Goal: Transaction & Acquisition: Purchase product/service

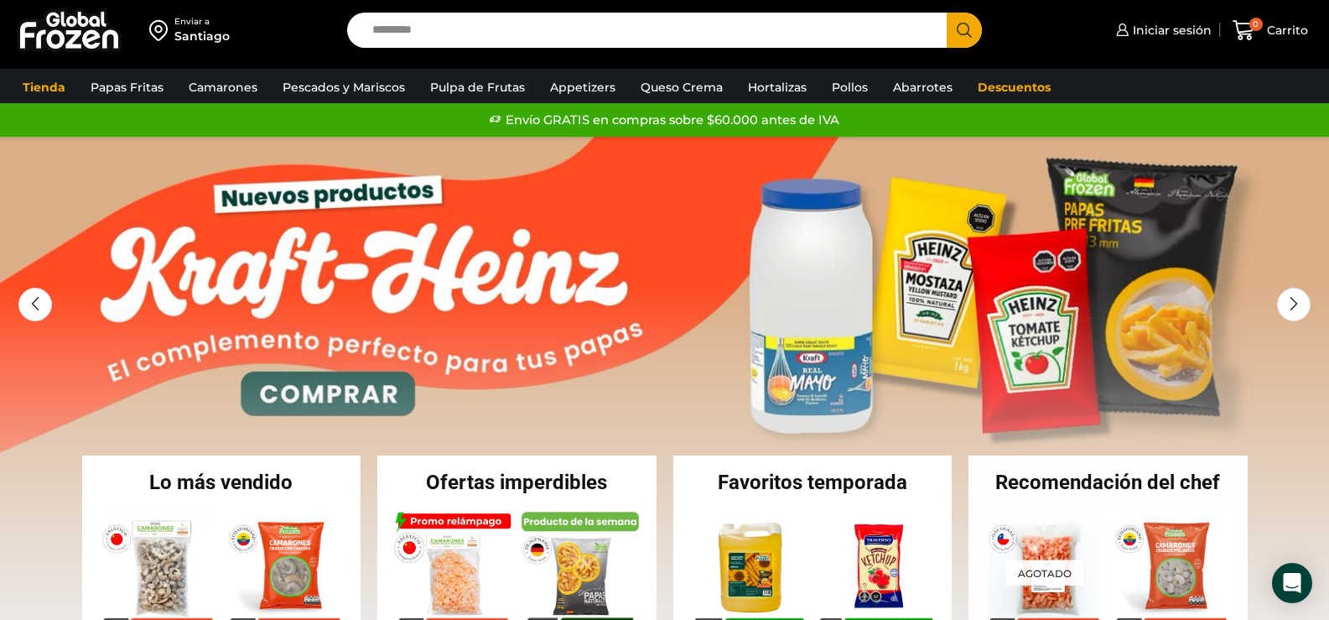
click at [443, 23] on input "Search input" at bounding box center [651, 30] width 575 height 35
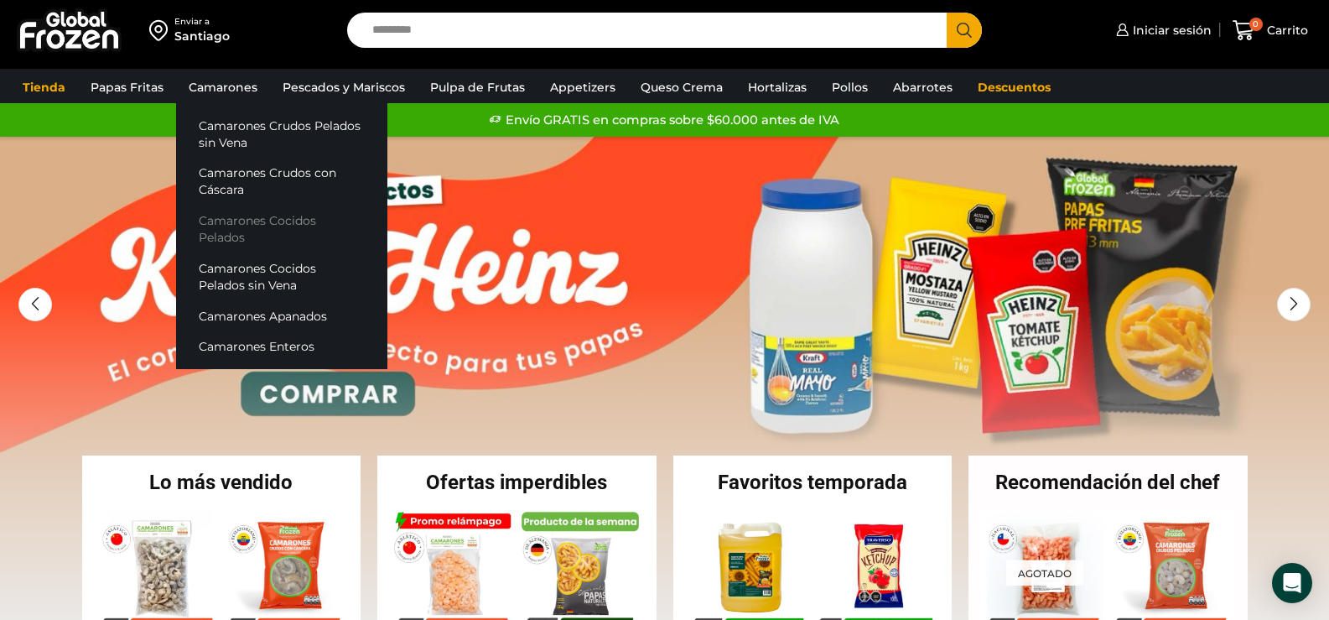
click at [292, 222] on link "Camarones Cocidos Pelados" at bounding box center [281, 229] width 211 height 48
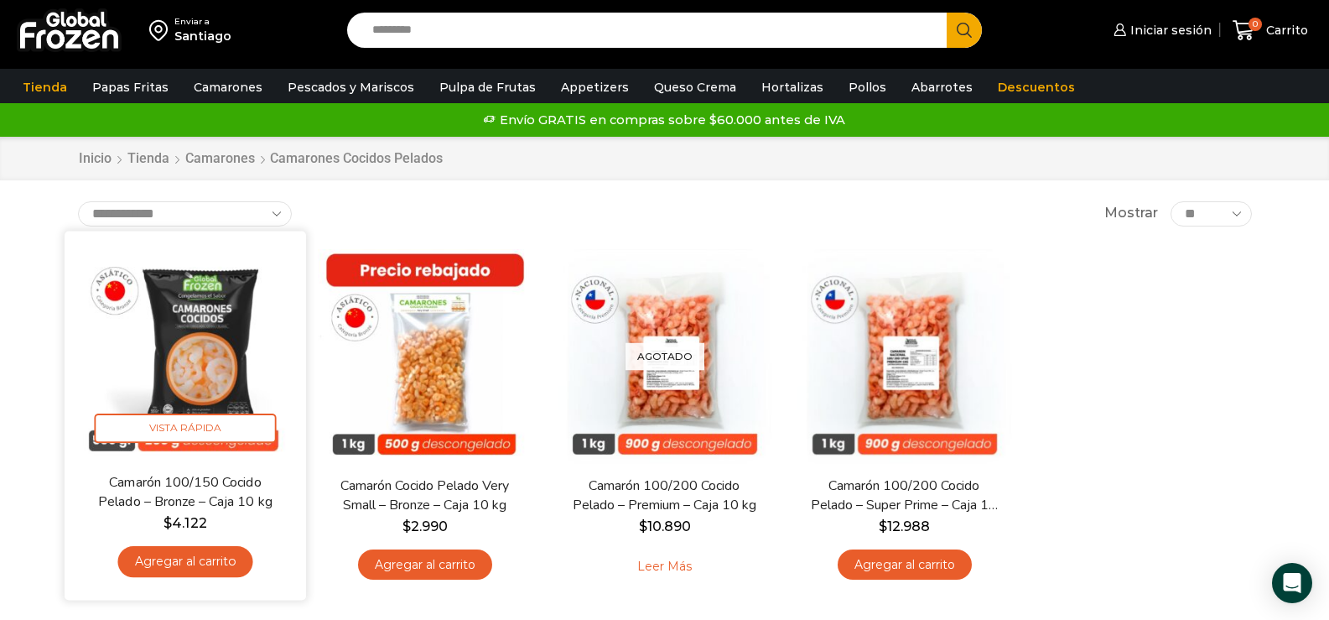
click at [189, 560] on link "Agregar al carrito" at bounding box center [184, 561] width 135 height 31
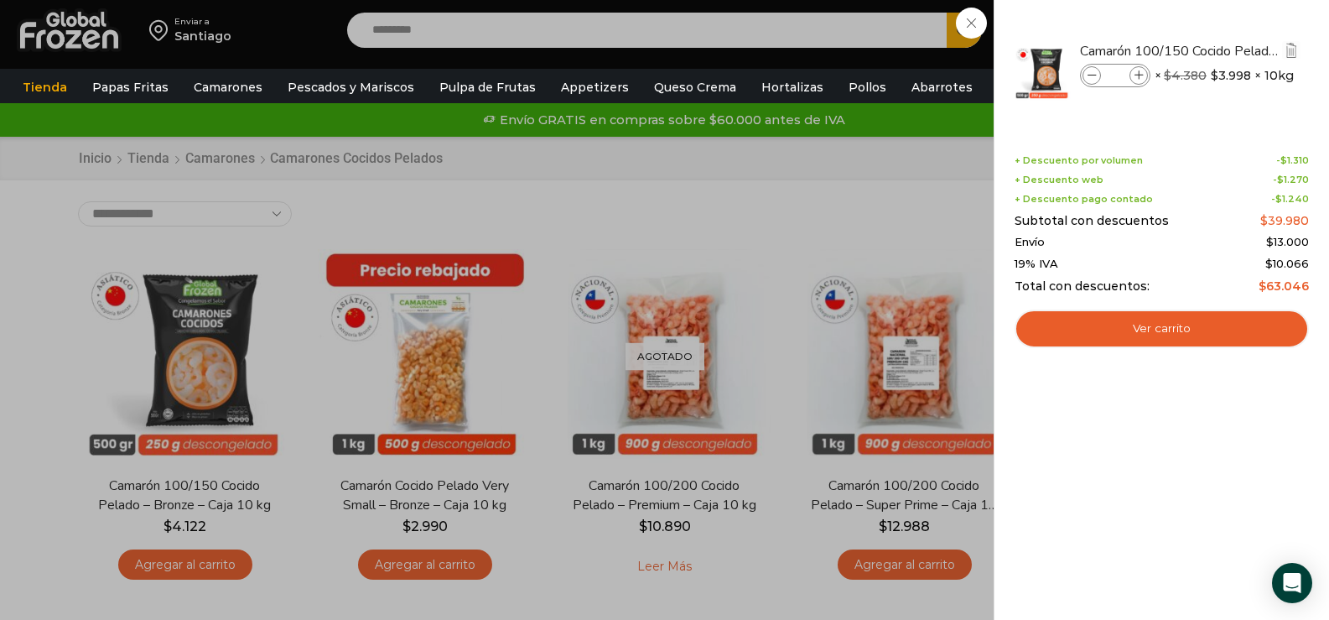
click at [1141, 67] on span at bounding box center [1138, 75] width 18 height 18
type input "*"
click at [1228, 22] on div "2 Carrito 2 2 Shopping Cart *" at bounding box center [1270, 30] width 84 height 39
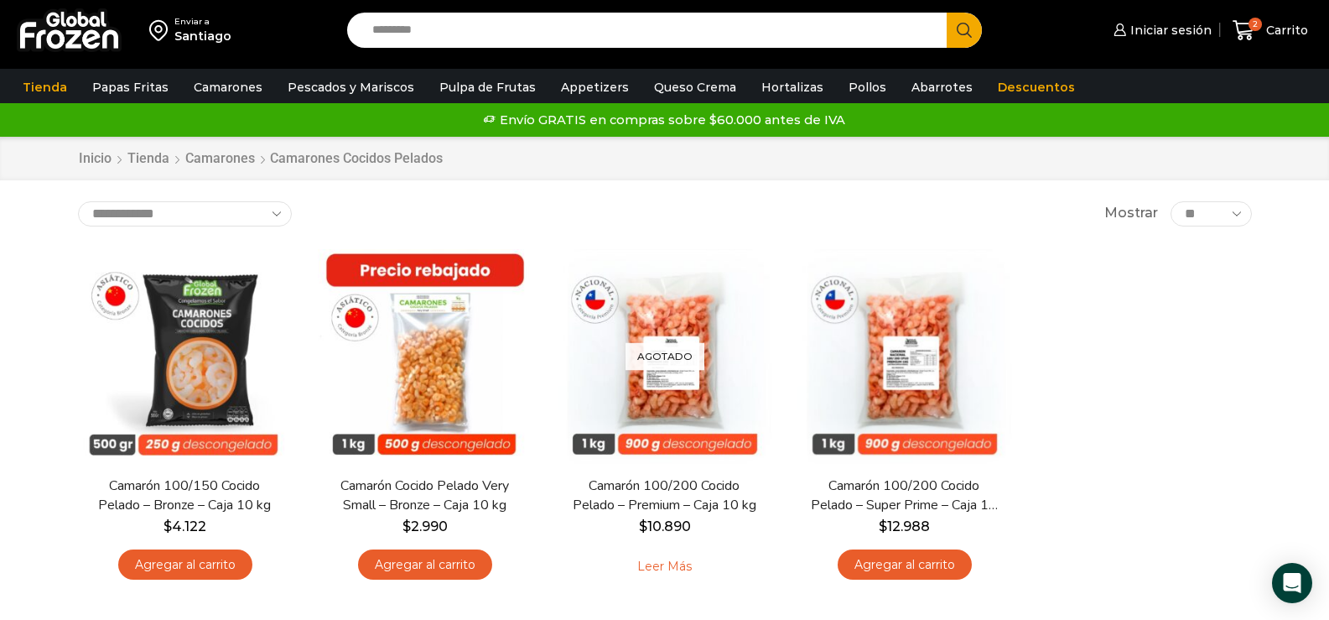
click at [383, 27] on input "Search input" at bounding box center [651, 30] width 575 height 35
type input "*******"
click at [947, 13] on button "Search" at bounding box center [964, 30] width 35 height 35
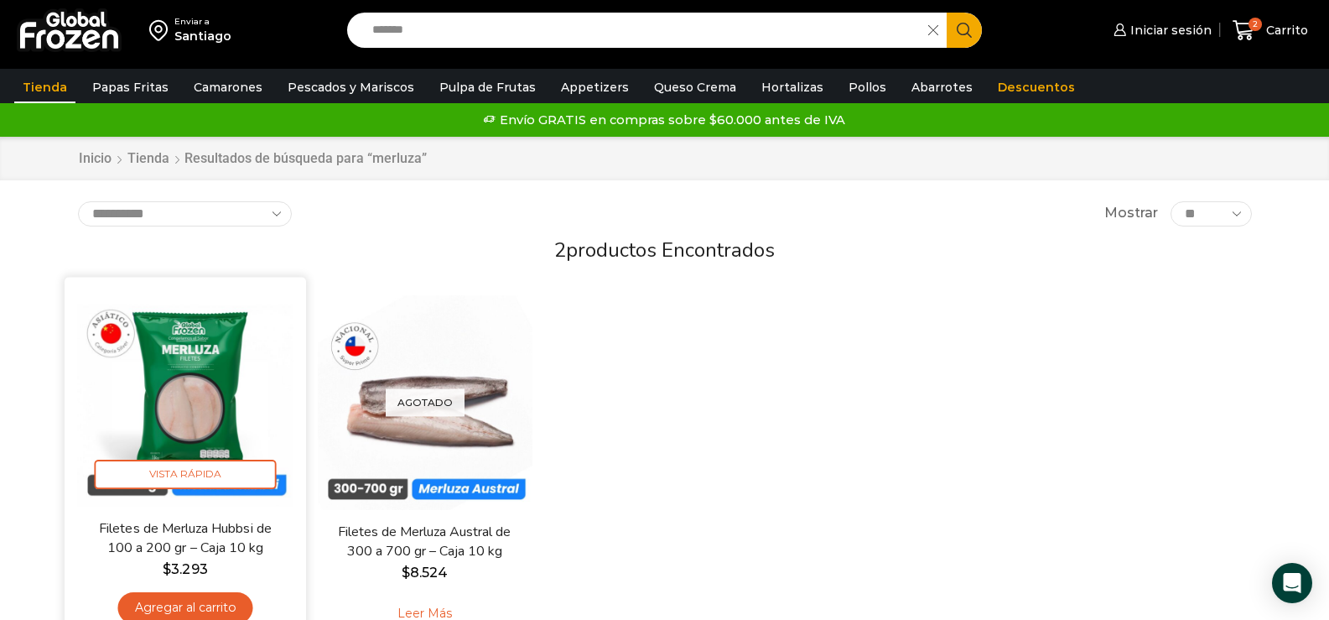
click at [195, 605] on link "Agregar al carrito" at bounding box center [184, 607] width 135 height 31
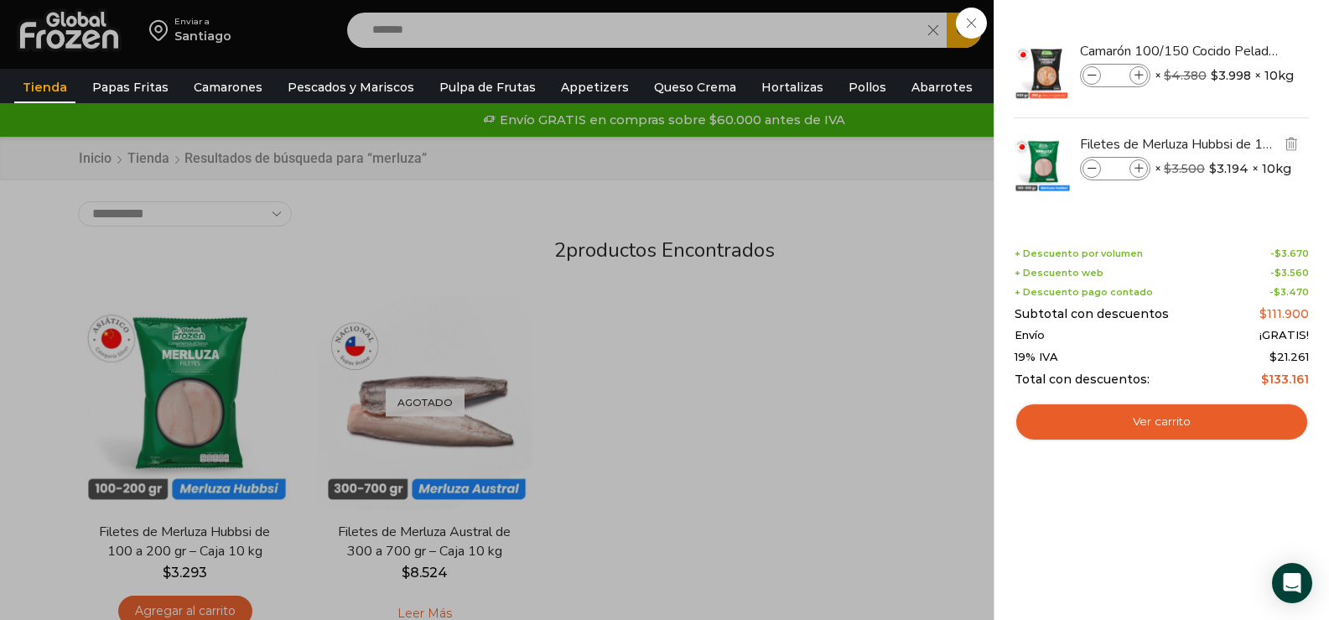
click at [1139, 168] on icon at bounding box center [1138, 168] width 9 height 9
type input "*"
click at [1139, 168] on icon at bounding box center [1138, 168] width 9 height 9
type input "*"
click at [1228, 30] on div "5 Carrito 5 5 Shopping Cart *" at bounding box center [1270, 30] width 84 height 39
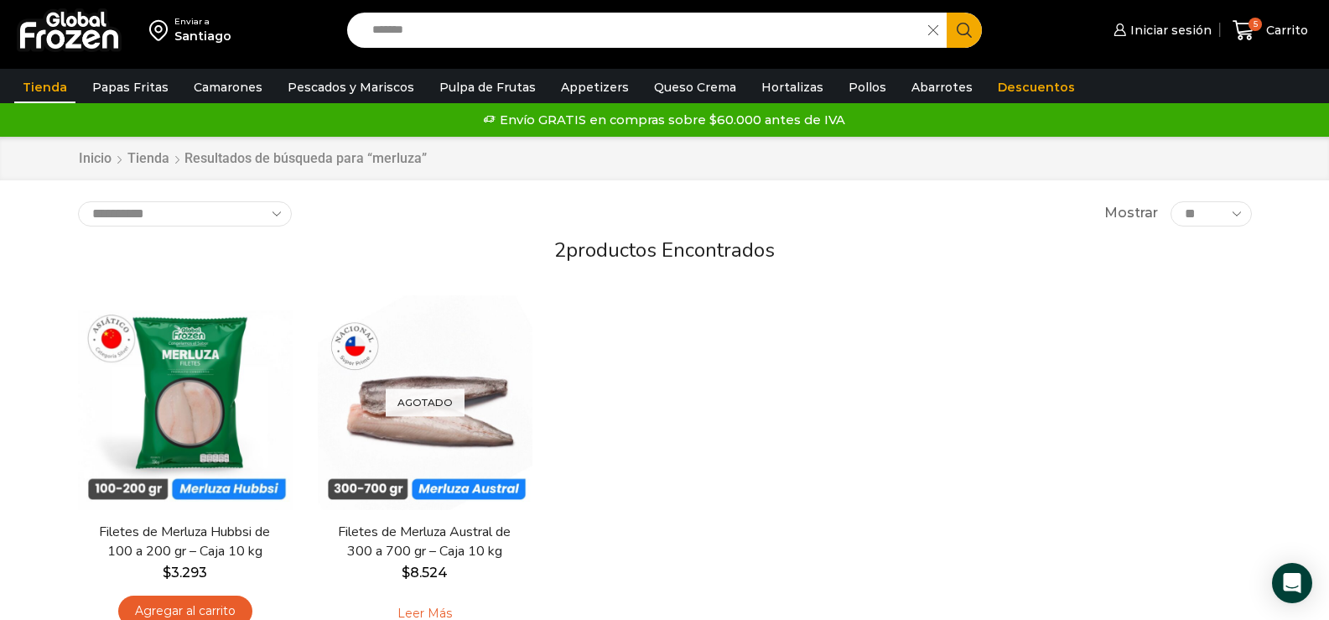
click at [397, 33] on input "*******" at bounding box center [642, 30] width 557 height 35
type input "*"
type input "******"
click at [947, 13] on button "Search" at bounding box center [964, 30] width 35 height 35
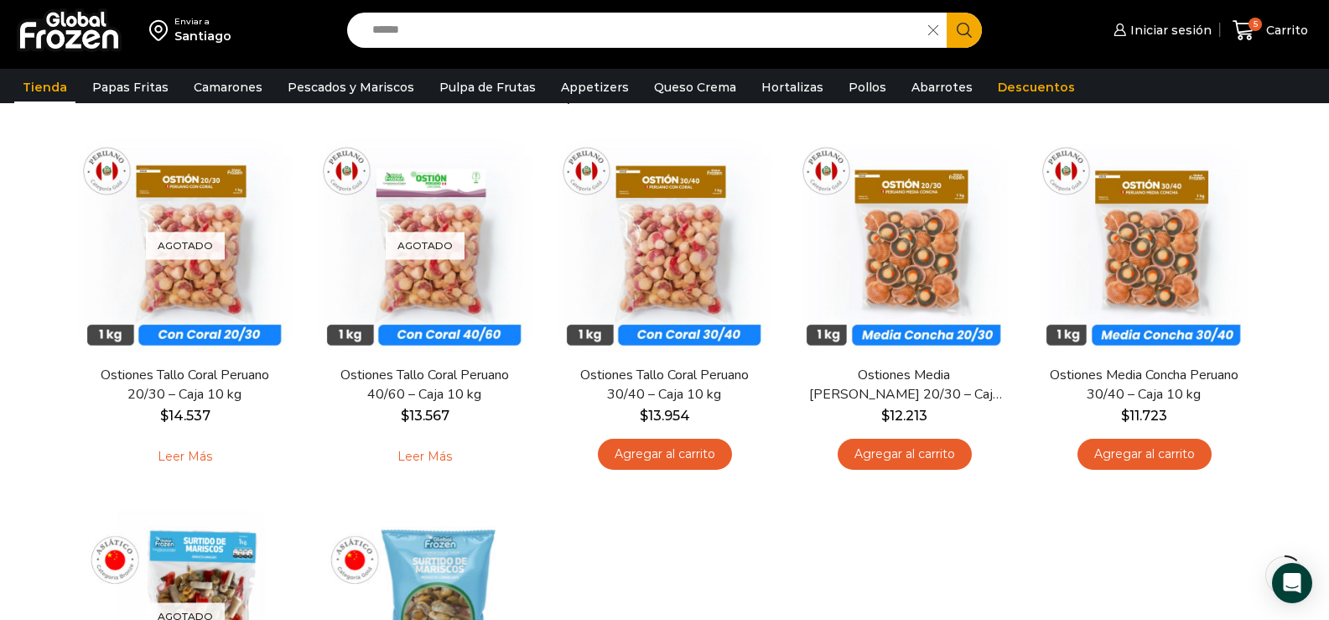
scroll to position [168, 0]
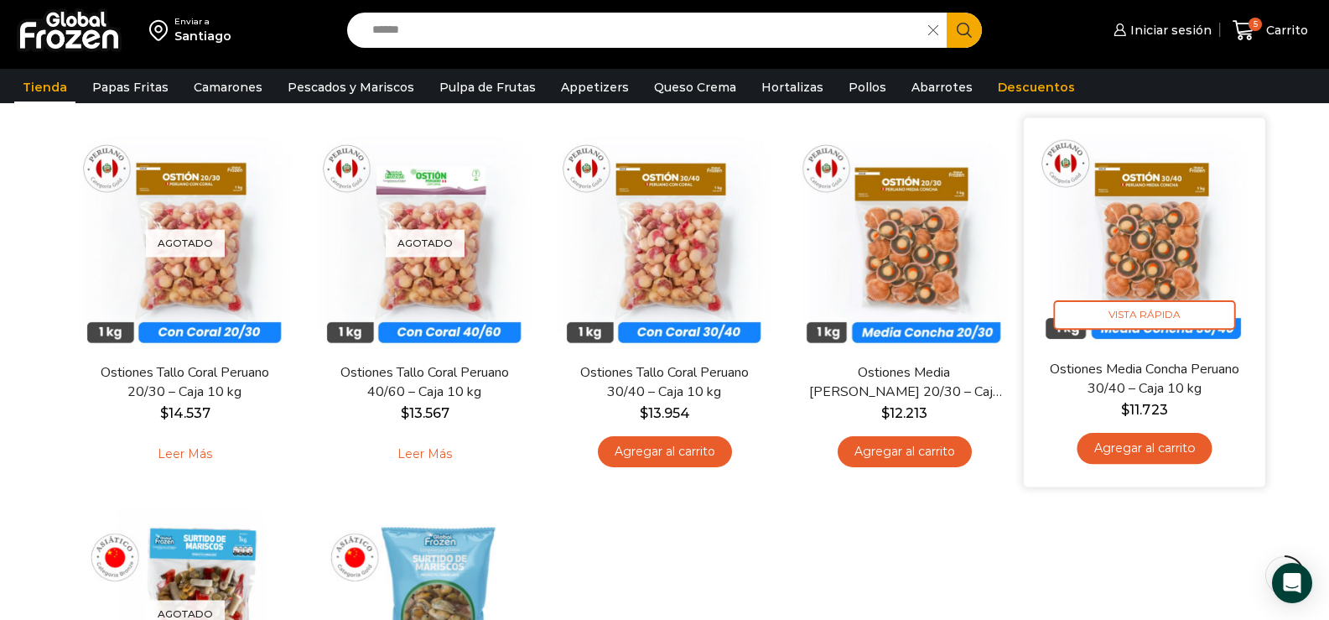
click at [1160, 440] on link "Agregar al carrito" at bounding box center [1144, 448] width 135 height 31
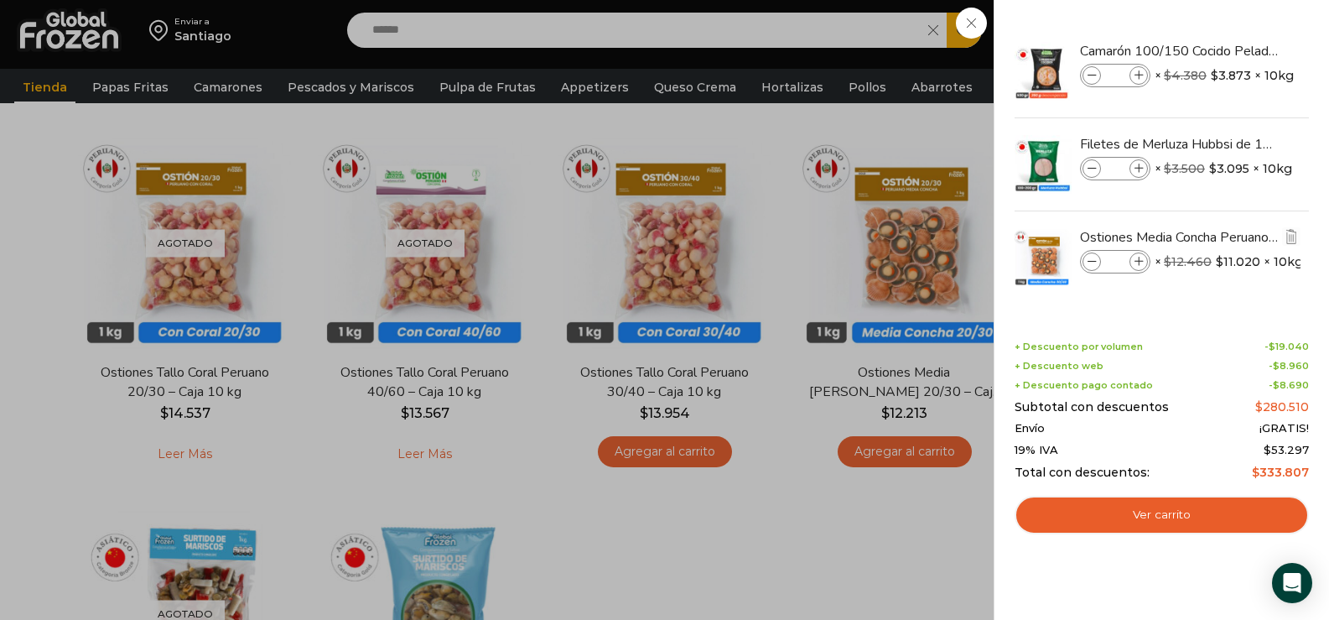
click at [1098, 260] on span at bounding box center [1091, 261] width 18 height 18
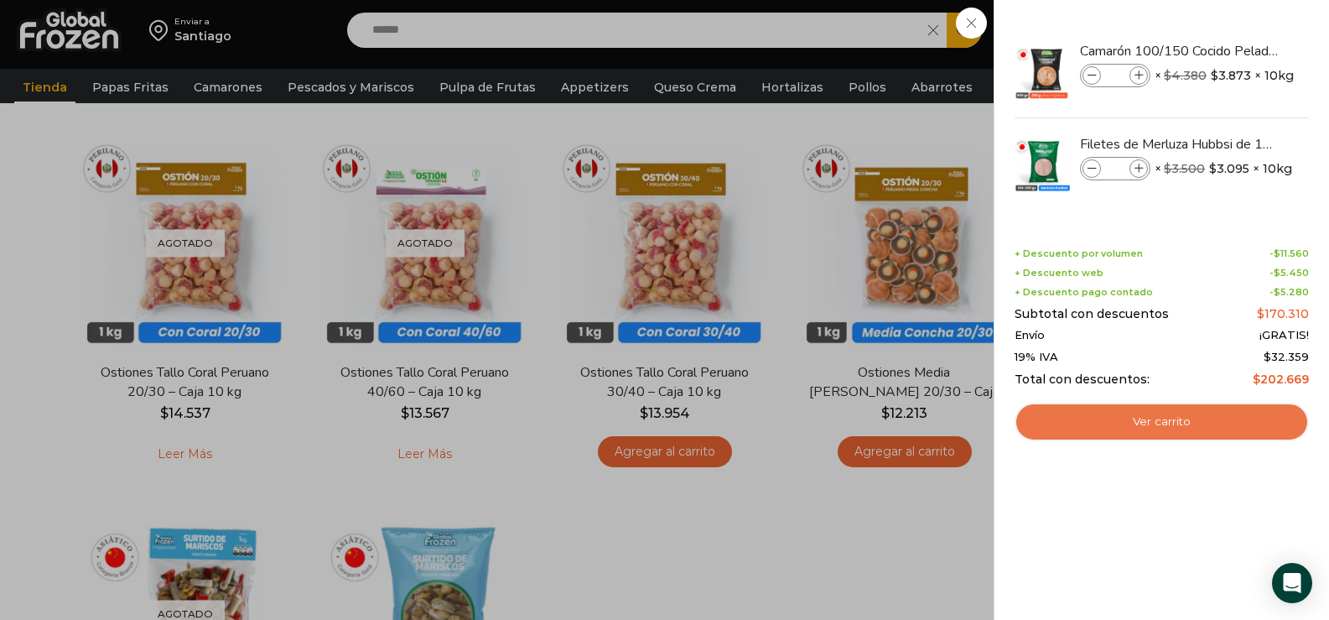
click at [1165, 420] on link "Ver carrito" at bounding box center [1162, 421] width 294 height 39
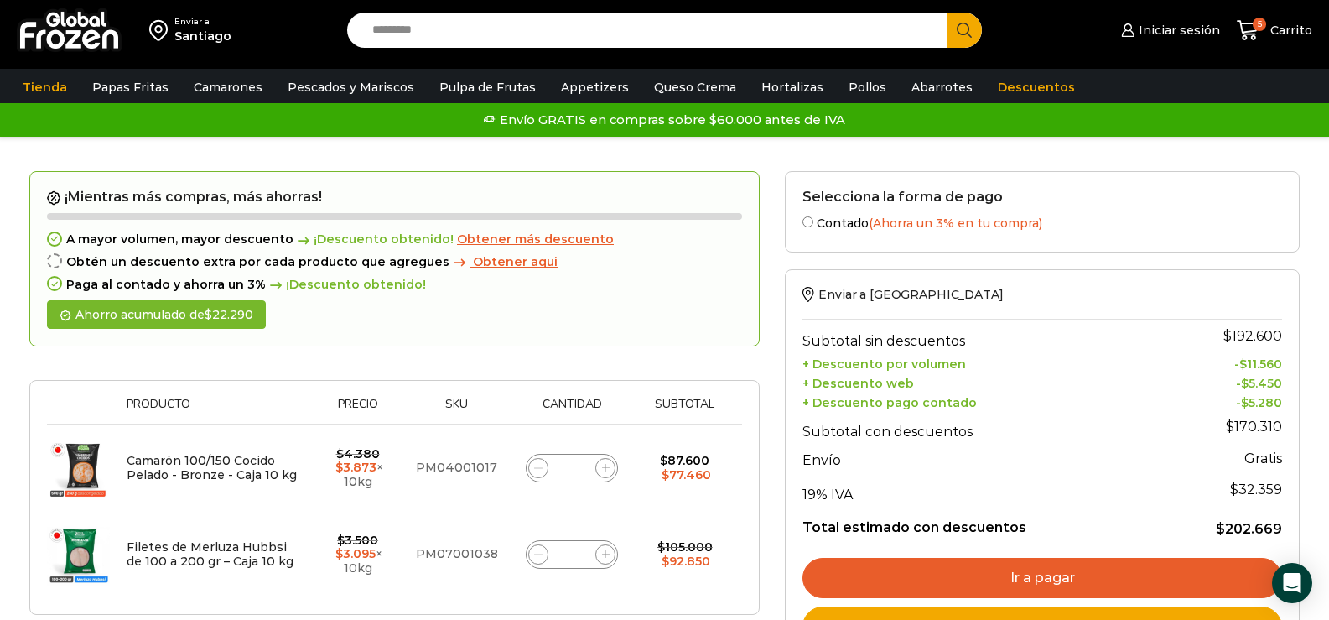
click at [1057, 580] on link "Ir a pagar" at bounding box center [1042, 578] width 480 height 40
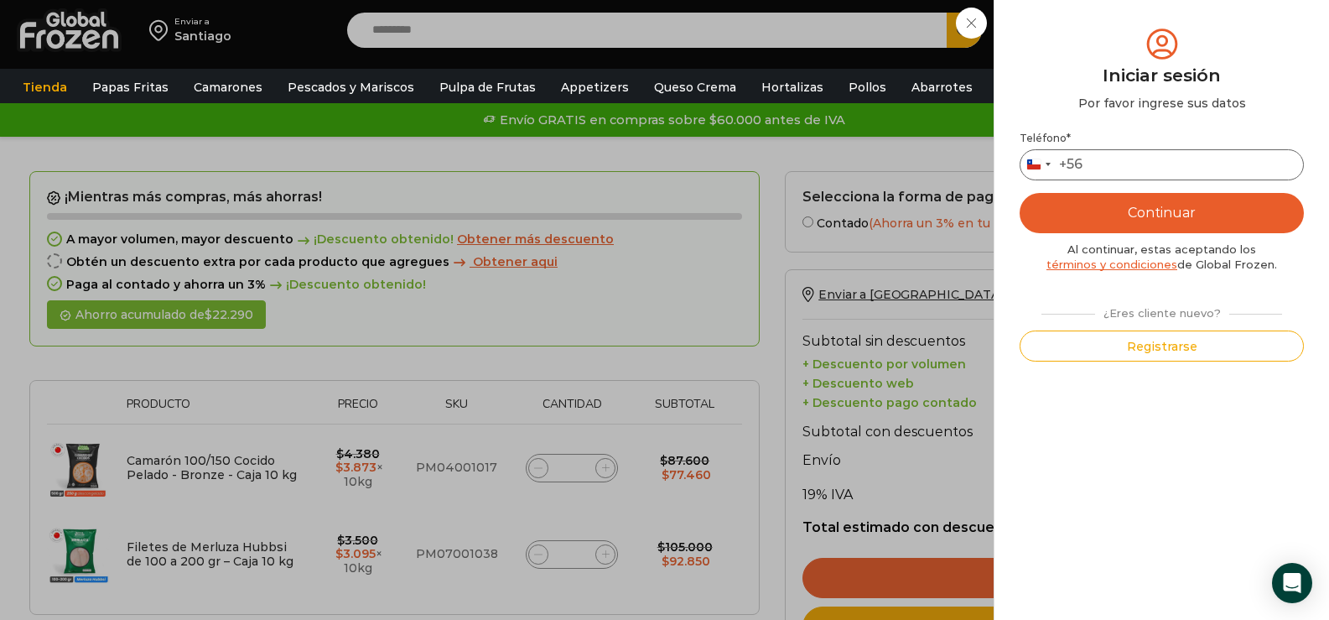
click at [1099, 158] on input "Teléfono *" at bounding box center [1162, 164] width 284 height 31
type input "*********"
click at [1162, 210] on button "Continuar" at bounding box center [1162, 213] width 284 height 40
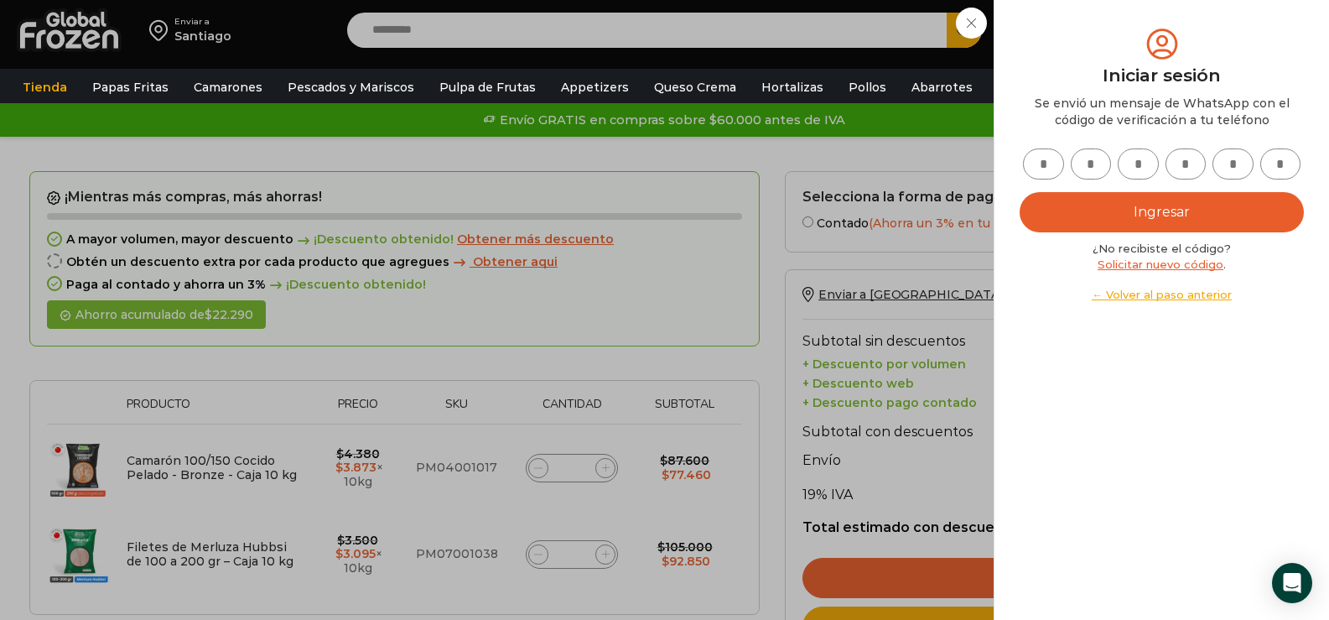
click at [1056, 164] on input "text" at bounding box center [1043, 163] width 41 height 31
type input "*"
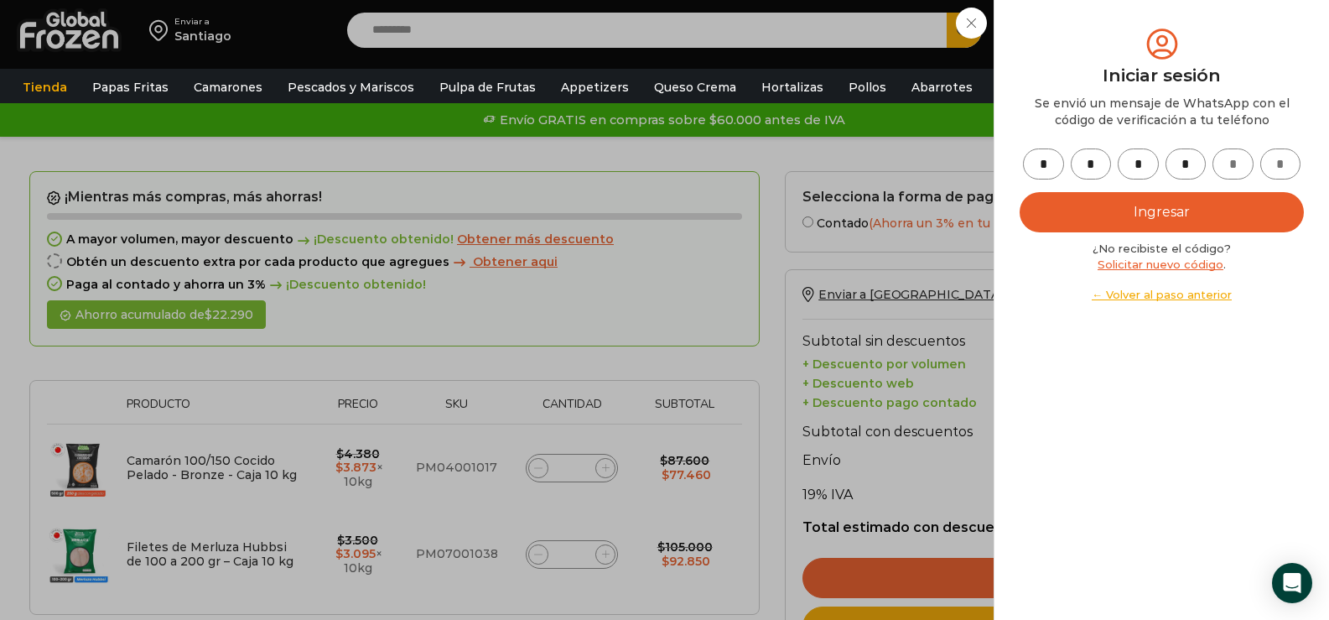
type input "*"
click at [1173, 210] on button "Ingresar" at bounding box center [1162, 212] width 284 height 40
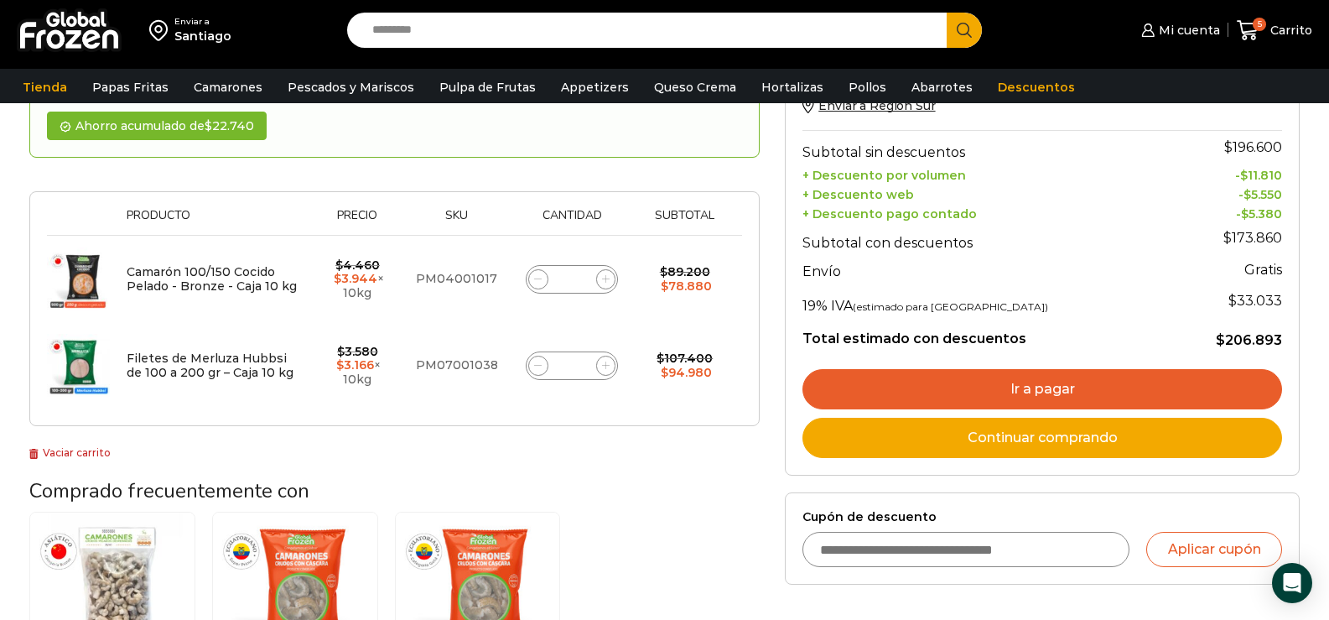
scroll to position [168, 0]
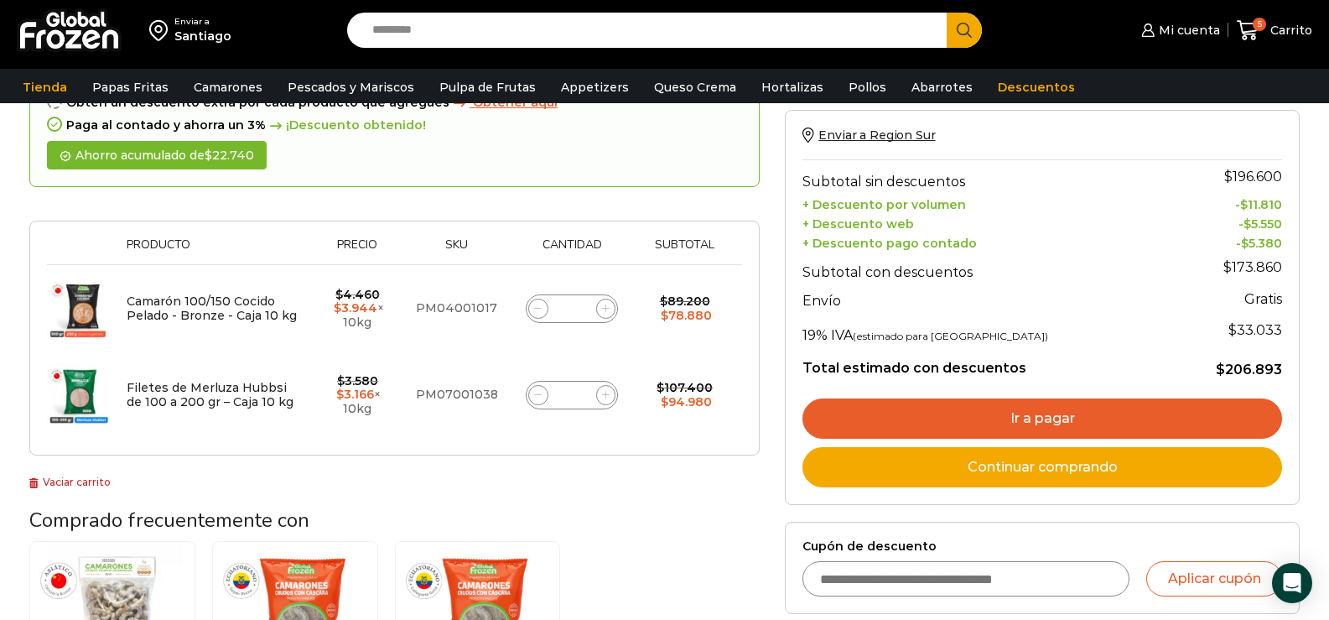
click at [1067, 423] on link "Ir a pagar" at bounding box center [1042, 418] width 480 height 40
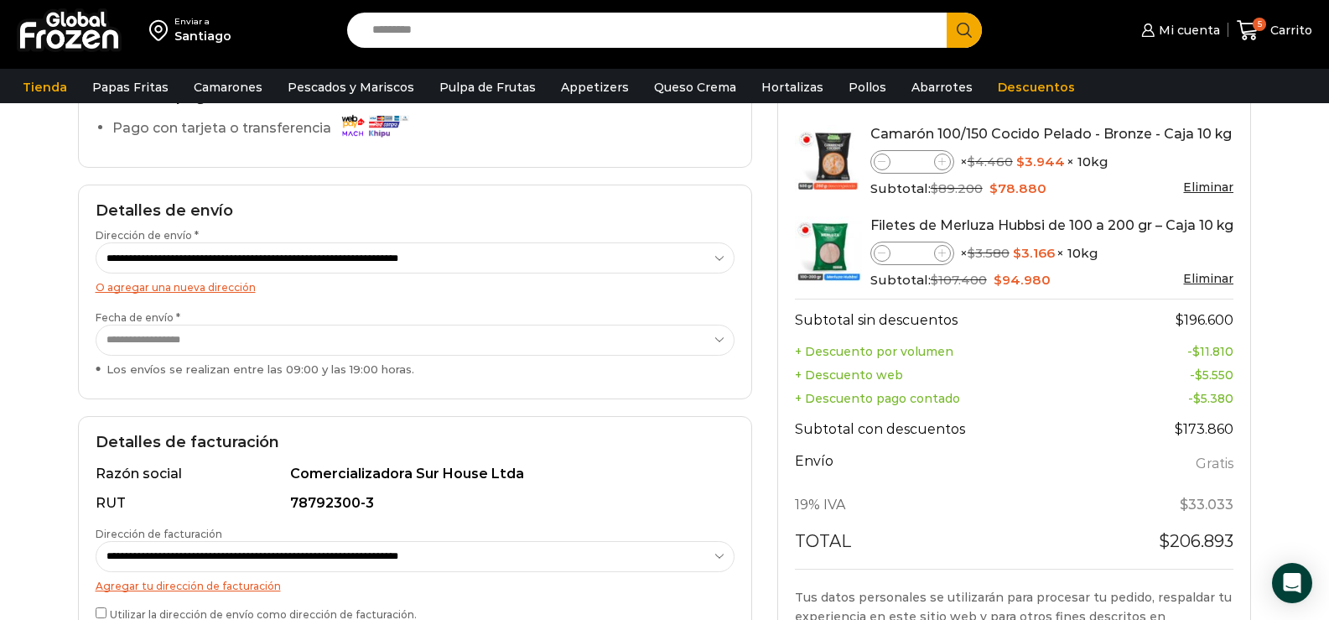
scroll to position [84, 0]
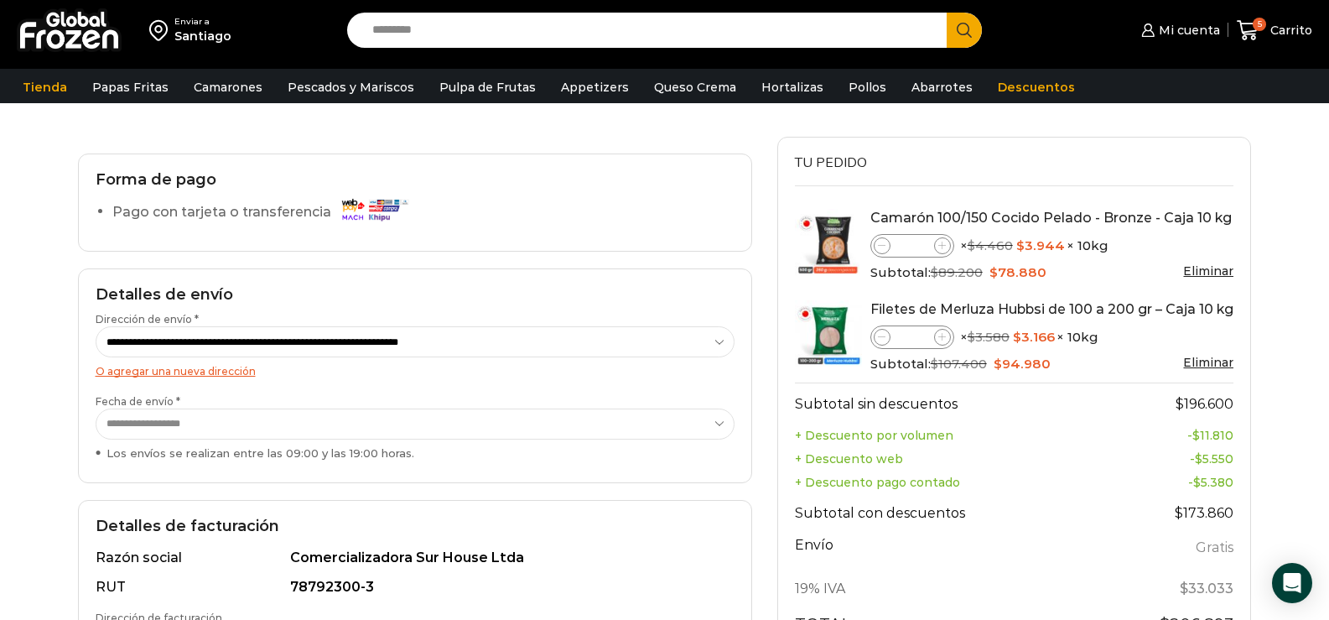
click at [350, 207] on img at bounding box center [373, 209] width 75 height 29
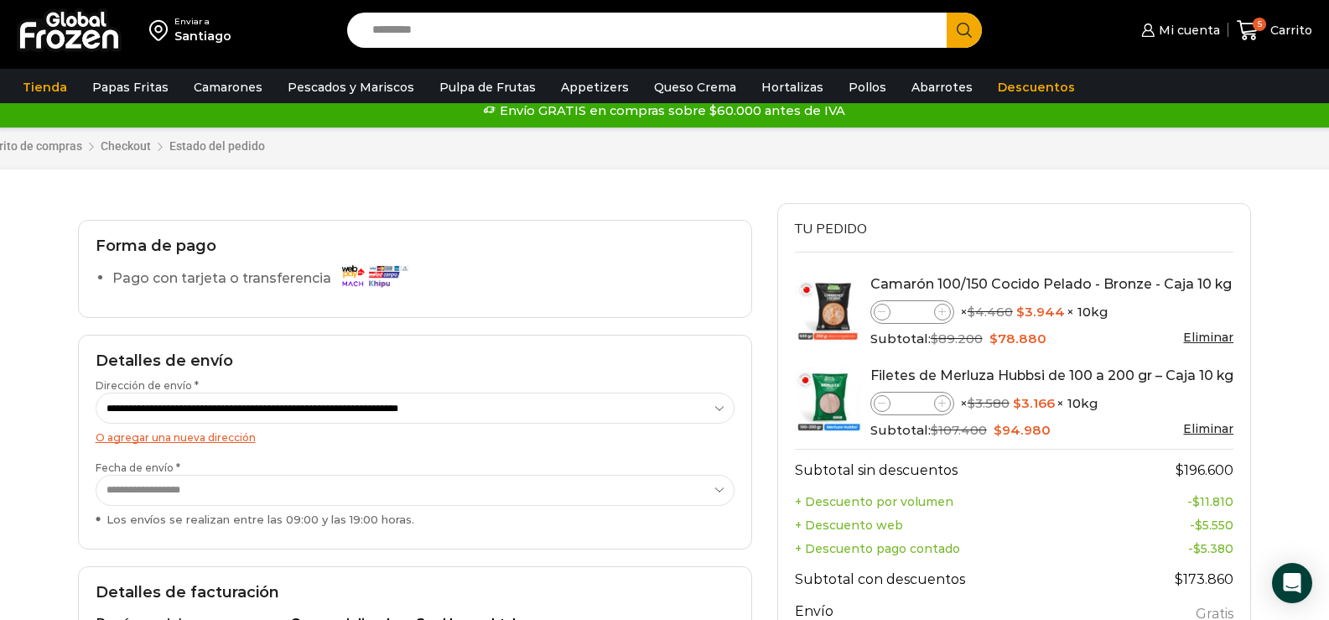
scroll to position [0, 0]
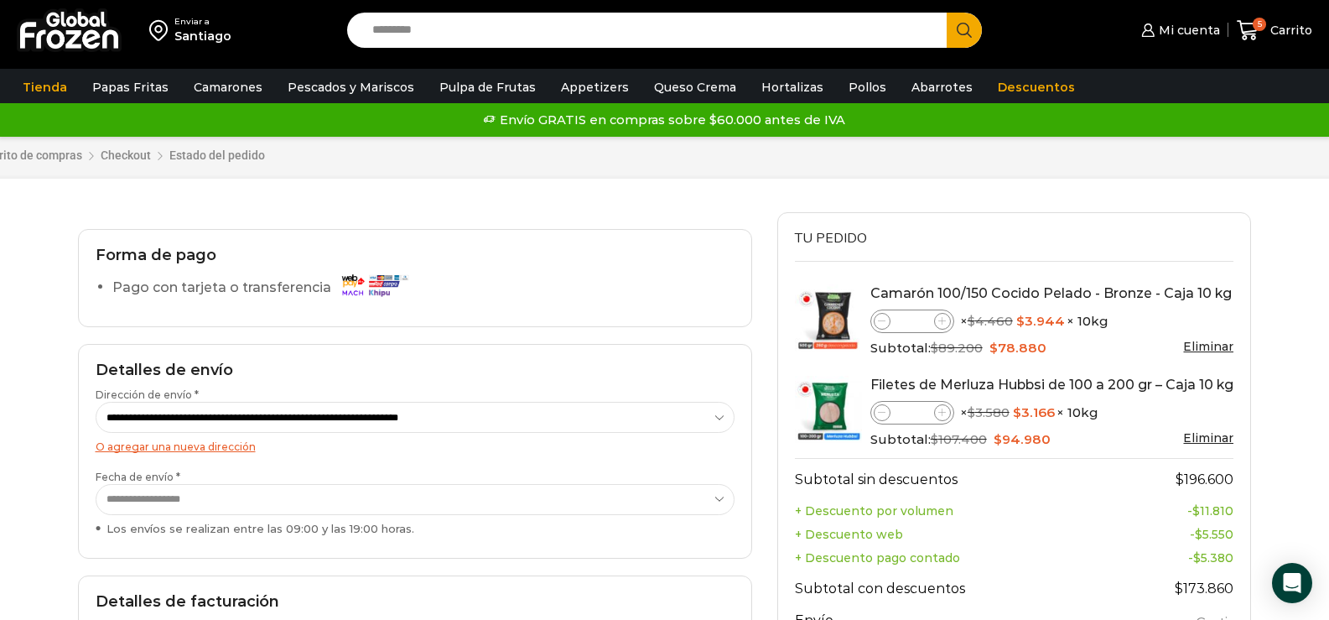
click at [363, 283] on img at bounding box center [373, 284] width 75 height 29
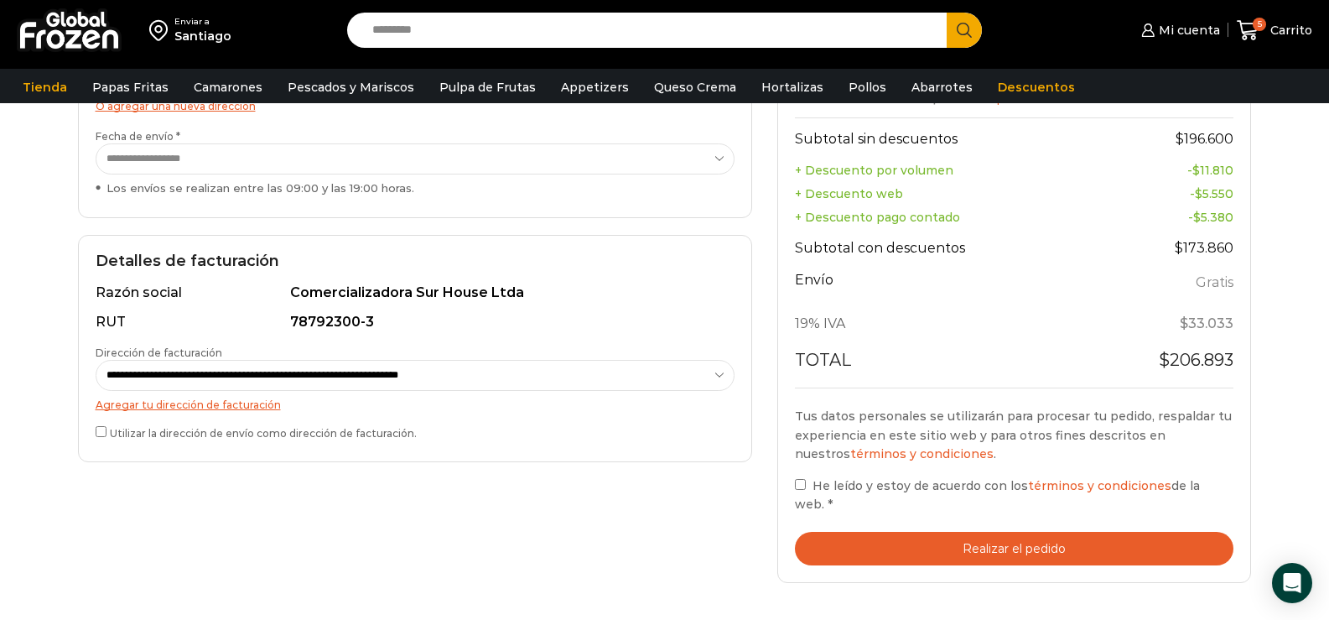
scroll to position [587, 0]
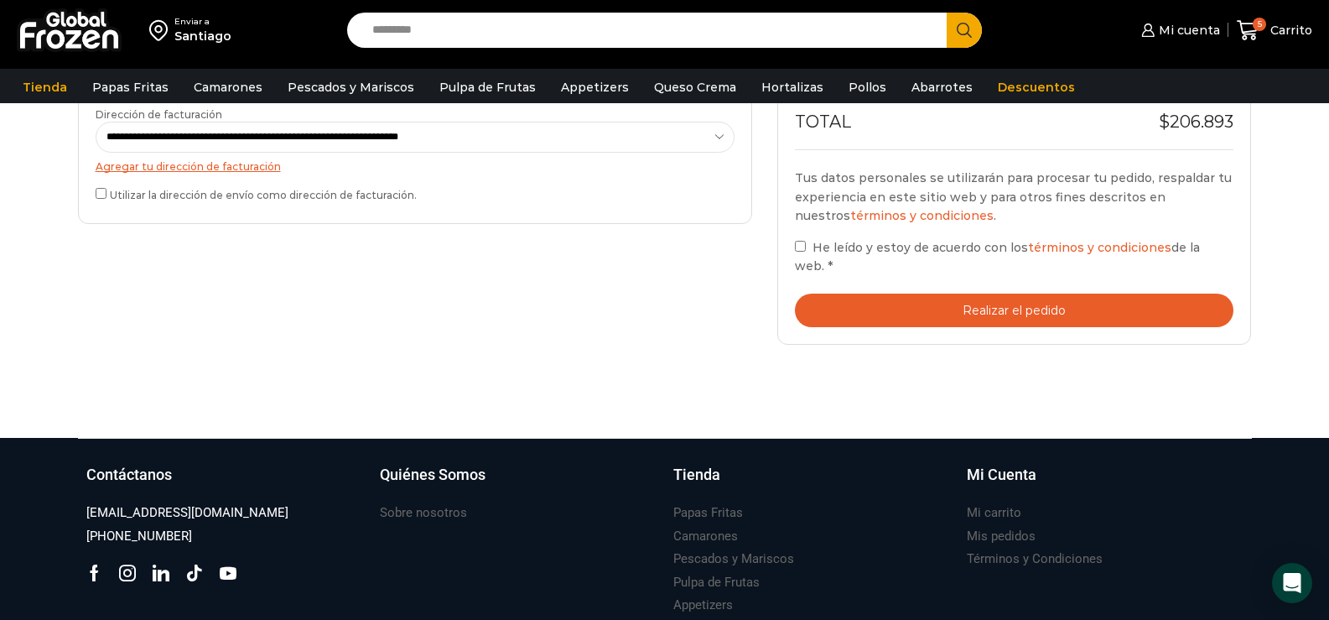
click at [1011, 293] on button "Realizar el pedido" at bounding box center [1014, 310] width 439 height 34
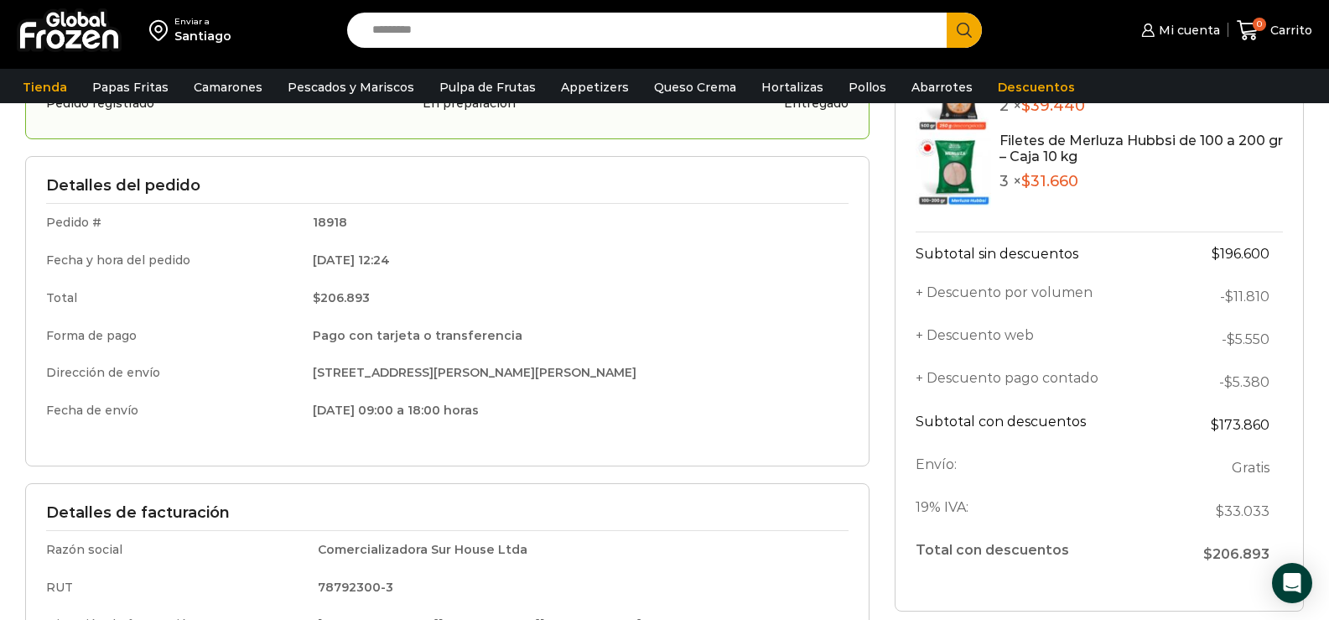
scroll to position [168, 0]
